Goal: Information Seeking & Learning: Learn about a topic

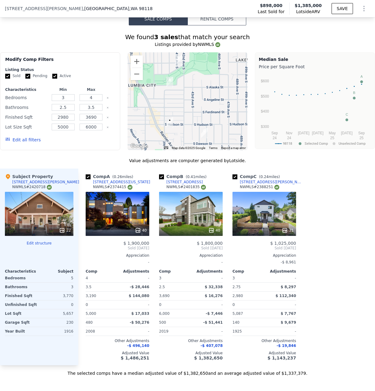
scroll to position [663, 0]
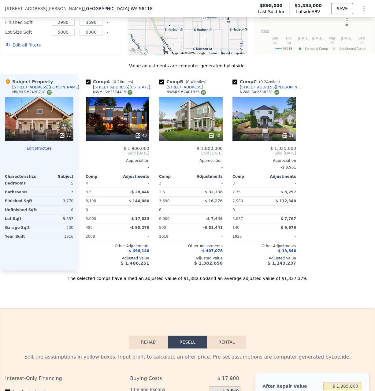
click at [142, 135] on div "40" at bounding box center [141, 135] width 12 height 6
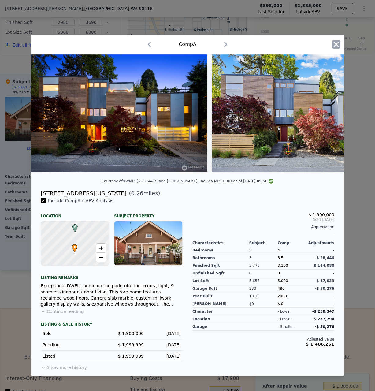
click at [335, 44] on icon "button" at bounding box center [336, 44] width 5 height 5
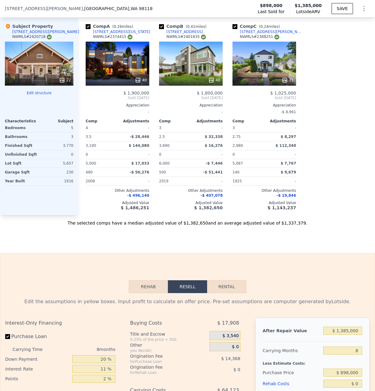
scroll to position [702, 0]
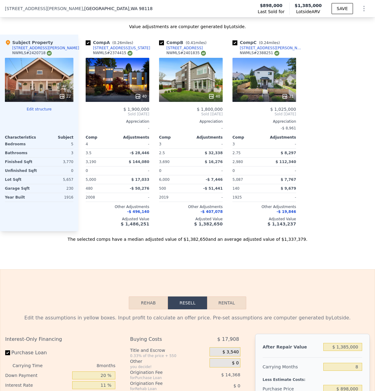
click at [141, 209] on span "-$ 496,140" at bounding box center [138, 211] width 22 height 4
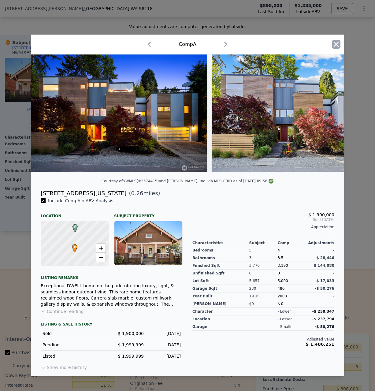
click at [334, 45] on icon "button" at bounding box center [336, 44] width 9 height 9
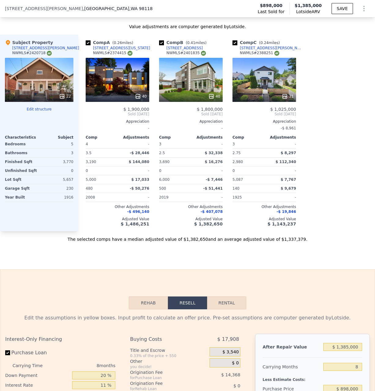
click at [215, 91] on div at bounding box center [191, 96] width 64 height 11
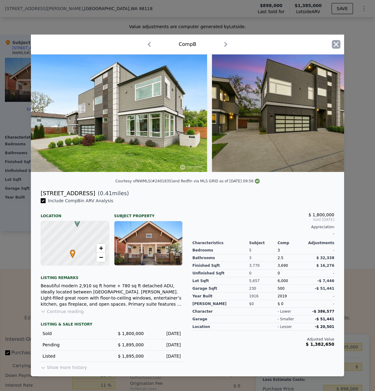
click at [335, 46] on icon "button" at bounding box center [336, 44] width 5 height 5
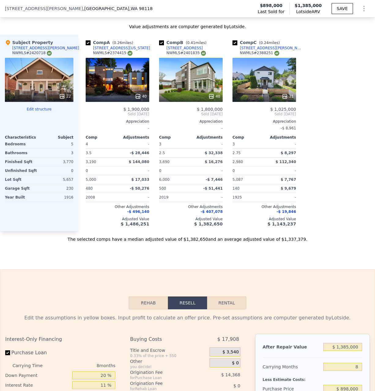
click at [292, 93] on div "31" at bounding box center [288, 96] width 12 height 6
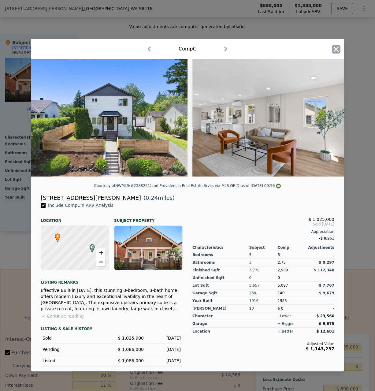
click at [333, 51] on icon "button" at bounding box center [336, 49] width 9 height 9
